Goal: Information Seeking & Learning: Stay updated

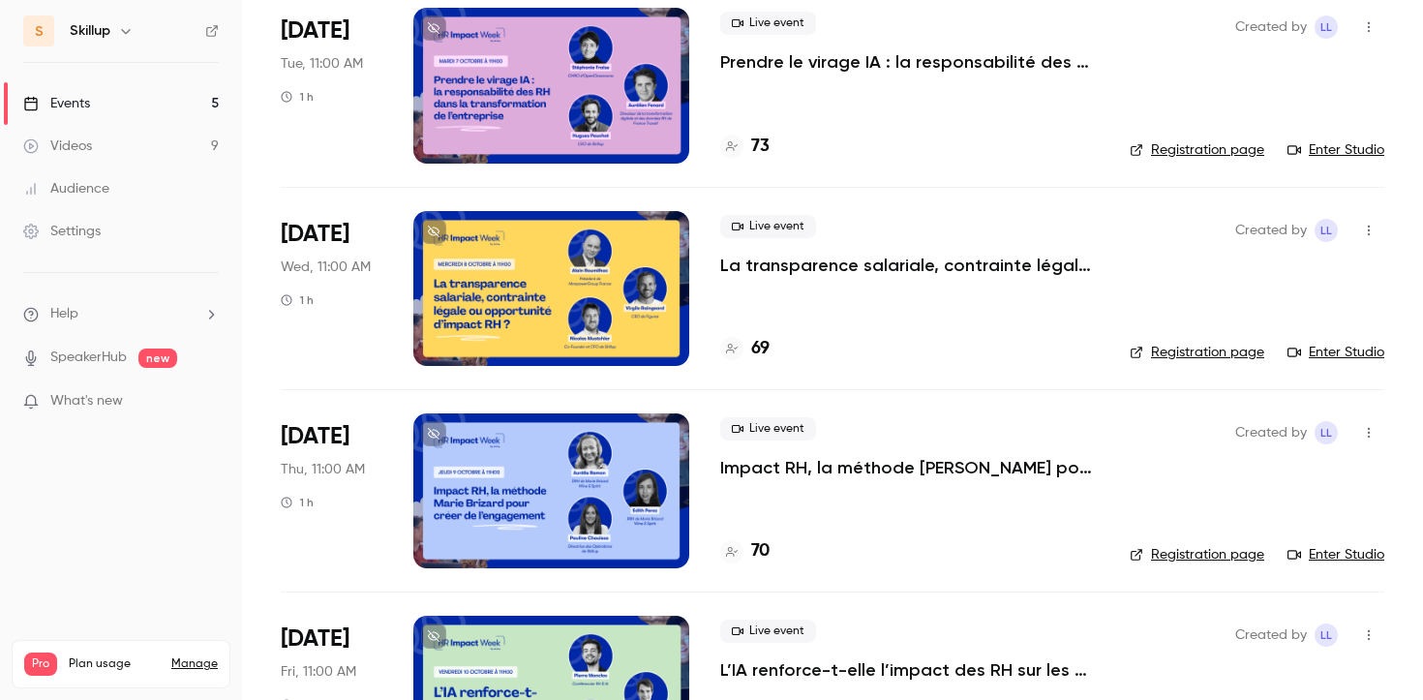
scroll to position [466, 0]
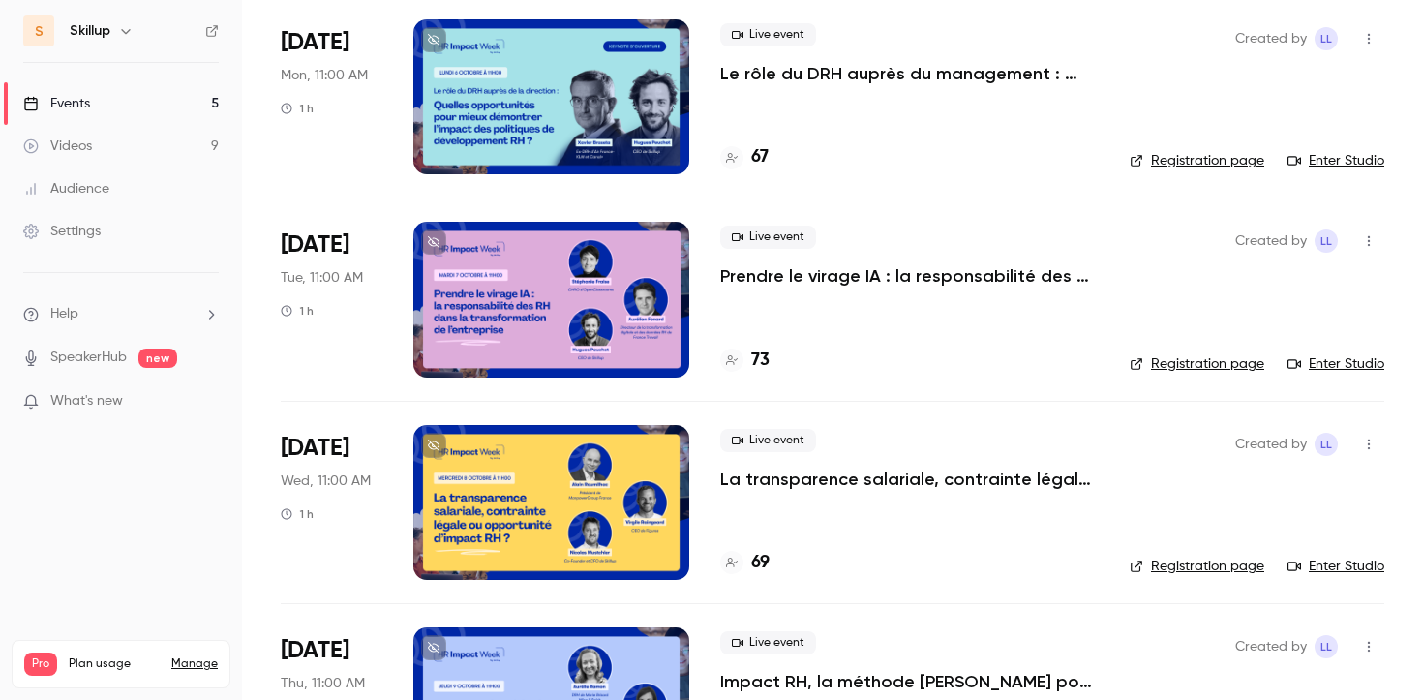
scroll to position [152, 0]
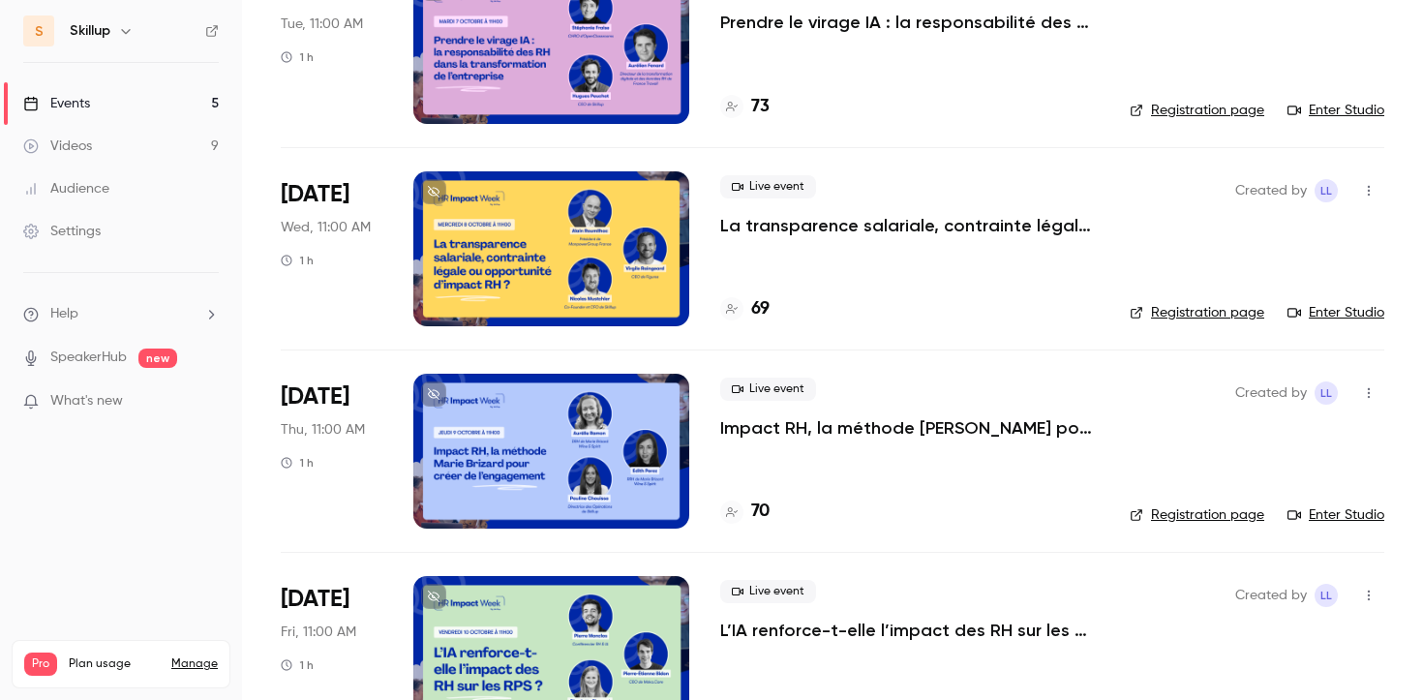
scroll to position [466, 0]
